Goal: Task Accomplishment & Management: Use online tool/utility

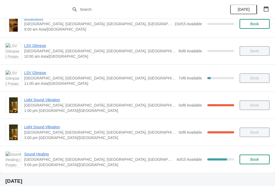
scroll to position [40, 0]
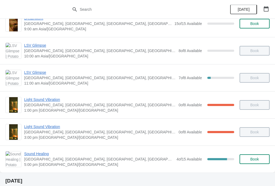
click at [41, 153] on span "Sound Healing" at bounding box center [99, 153] width 150 height 5
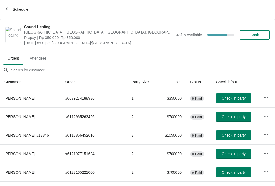
click at [231, 97] on span "Check in party" at bounding box center [234, 98] width 24 height 4
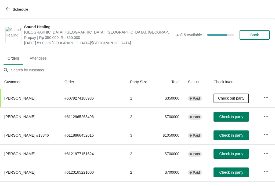
click at [229, 116] on span "Check in party" at bounding box center [231, 117] width 24 height 4
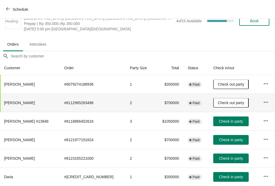
scroll to position [14, 0]
click at [220, 138] on span "Check in party" at bounding box center [231, 140] width 24 height 4
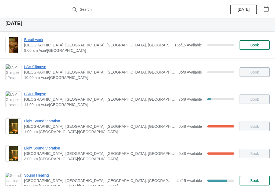
scroll to position [17, 0]
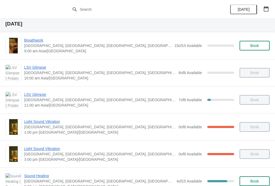
click at [41, 174] on span "Sound Healing" at bounding box center [99, 175] width 150 height 5
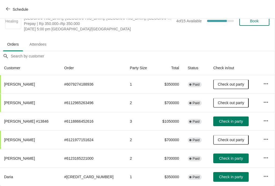
scroll to position [14, 0]
click at [226, 123] on span "Check in party" at bounding box center [231, 121] width 24 height 4
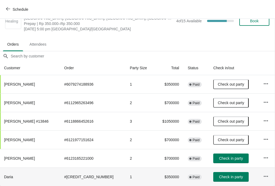
click at [18, 175] on th "Daria" at bounding box center [30, 177] width 60 height 19
click at [226, 157] on span "Check in party" at bounding box center [231, 158] width 24 height 4
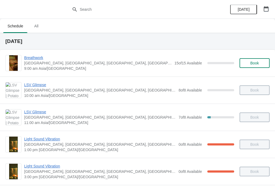
click at [266, 8] on icon "button" at bounding box center [266, 8] width 5 height 5
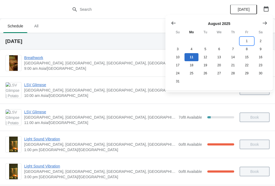
click at [250, 39] on button "1" at bounding box center [247, 41] width 14 height 8
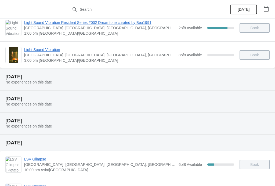
scroll to position [234, 0]
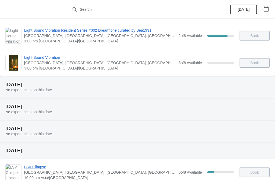
click at [245, 8] on span "[DATE]" at bounding box center [244, 9] width 12 height 4
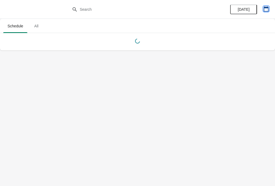
click at [267, 9] on icon "button" at bounding box center [266, 8] width 5 height 5
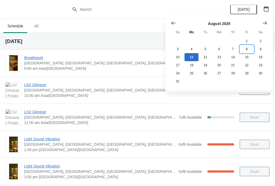
click at [248, 49] on button "8" at bounding box center [247, 49] width 14 height 8
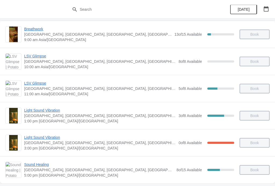
scroll to position [36, 0]
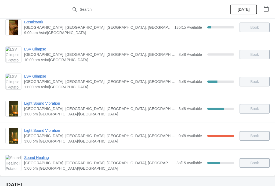
click at [42, 159] on span "Sound Healing" at bounding box center [99, 157] width 150 height 5
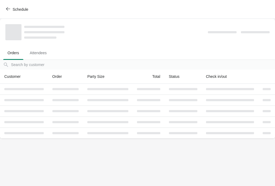
scroll to position [0, 0]
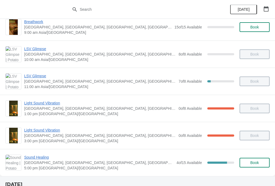
scroll to position [53, 0]
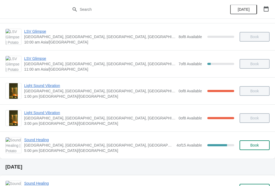
click at [38, 140] on span "Sound Healing" at bounding box center [99, 139] width 150 height 5
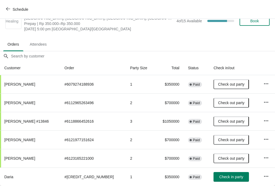
scroll to position [14, 0]
click at [228, 177] on span "Check in party" at bounding box center [231, 177] width 24 height 4
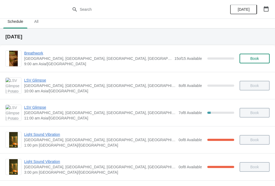
scroll to position [3, 0]
